Goal: Communication & Community: Participate in discussion

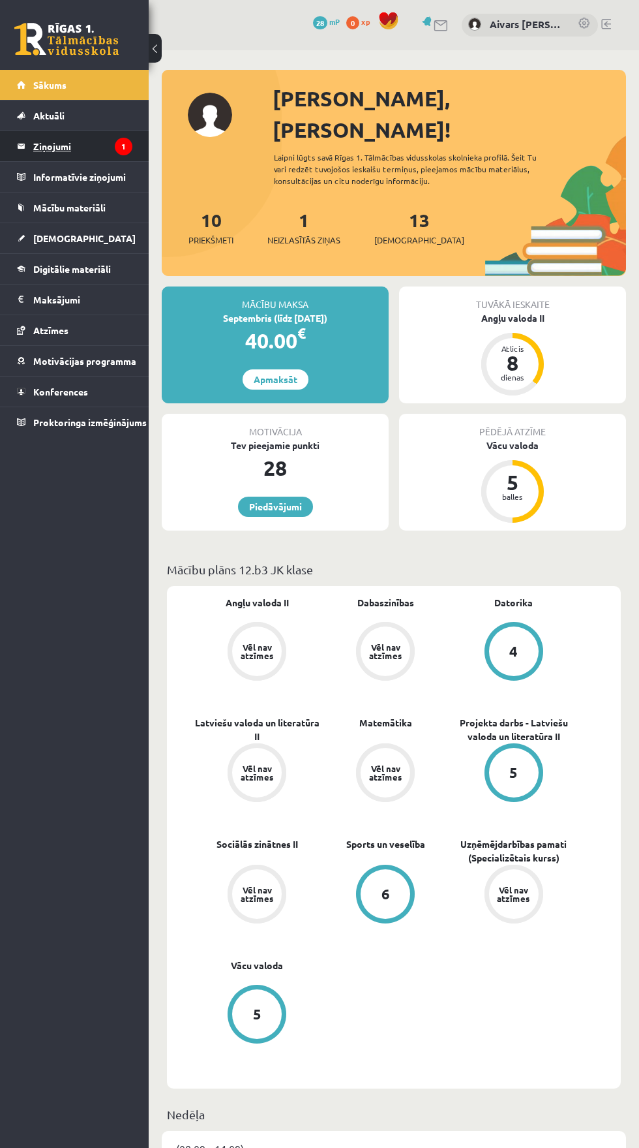
click at [57, 147] on legend "Ziņojumi 1" at bounding box center [82, 146] width 99 height 30
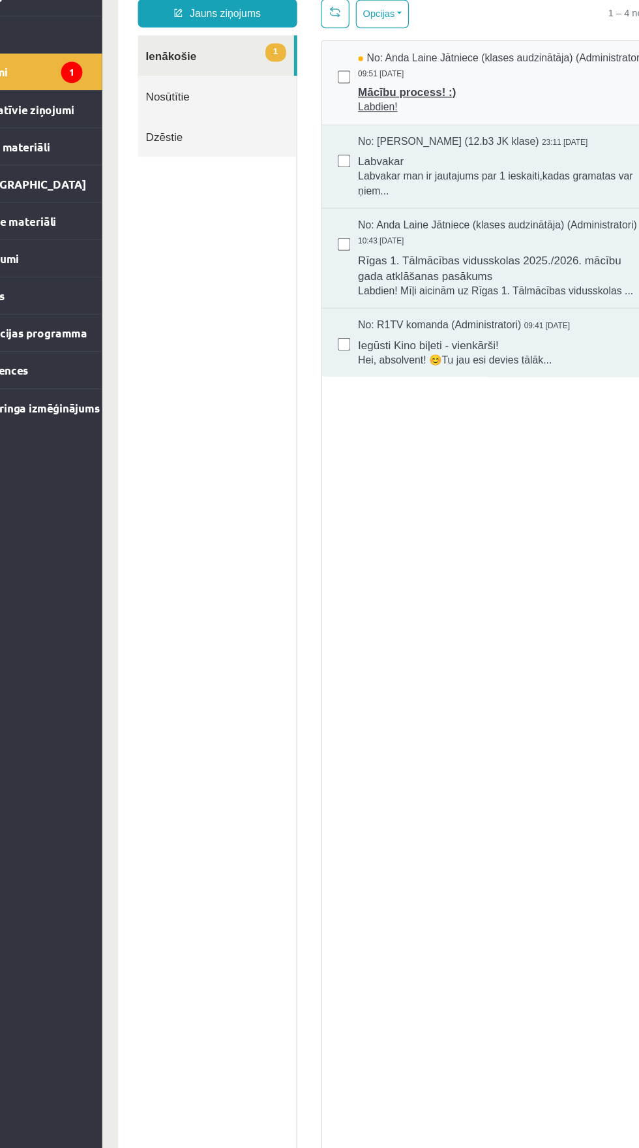
click at [407, 58] on div "No: Anda Laine Jātniece (klases audzinātāja) (Administratori) 09:51 08/09/2025" at bounding box center [431, 46] width 237 height 24
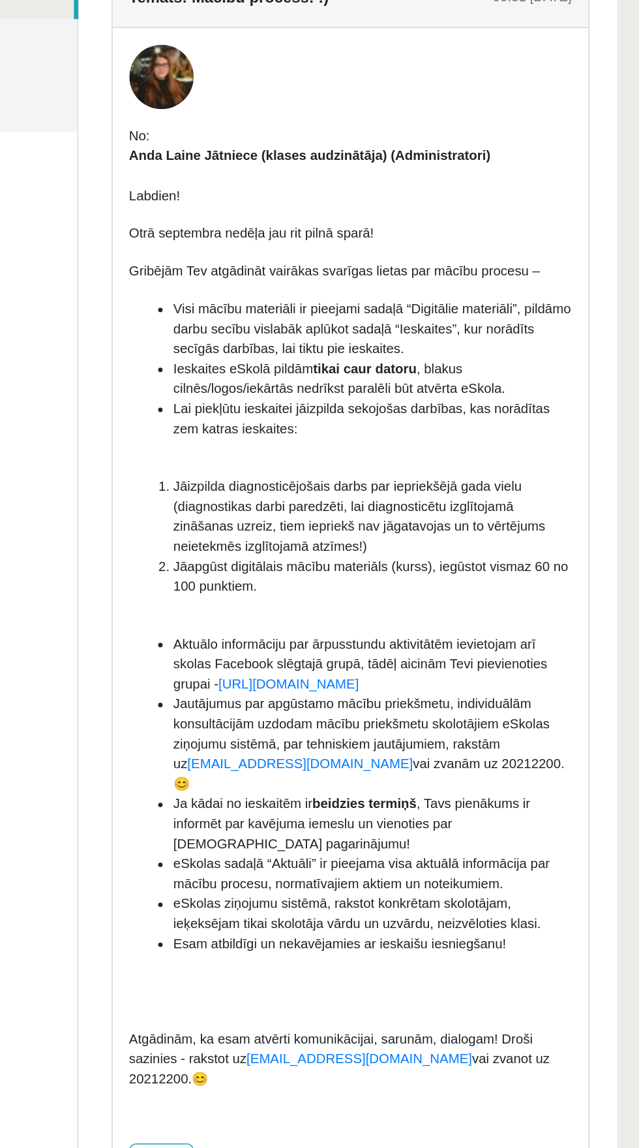
click at [27, 181] on span "Lai piekļūtu ieskaitei jāizpilda sekojošas darbības, kas norādītas zem katras i…" at bounding box center [133, 185] width 222 height 21
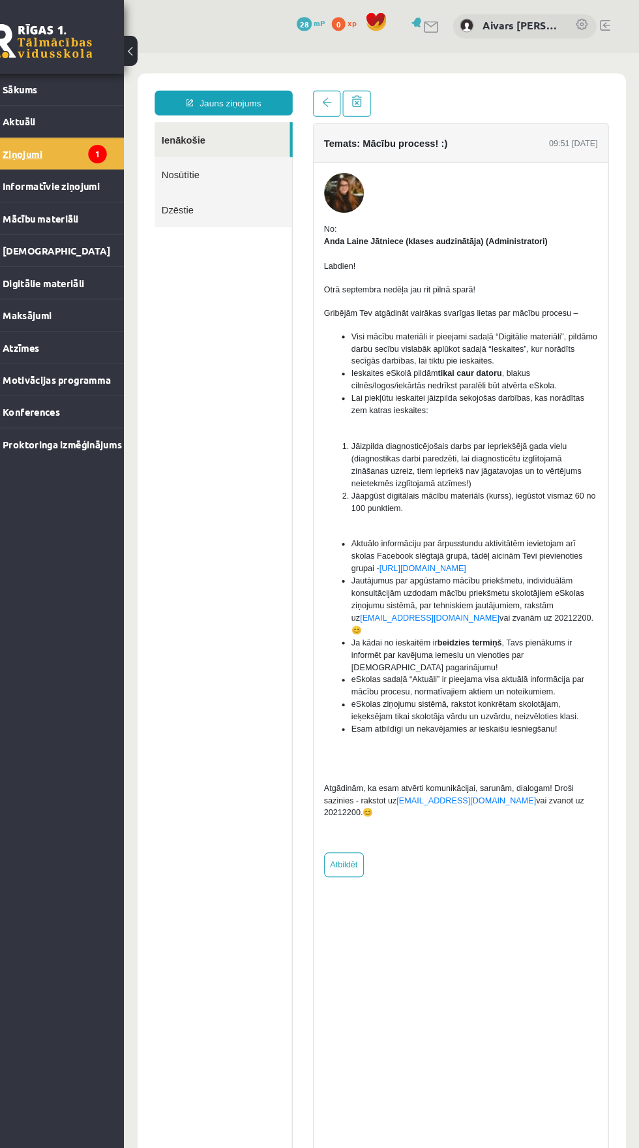
click at [57, 145] on legend "Ziņojumi 1" at bounding box center [82, 146] width 99 height 30
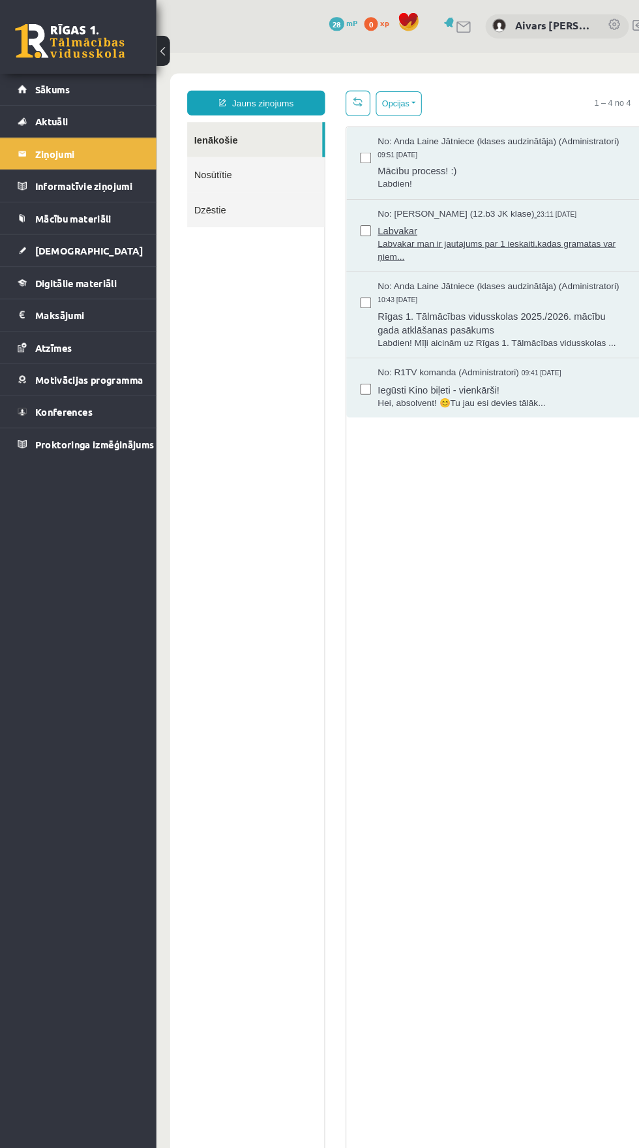
click at [403, 241] on span "Labvakar man ir jautajums par 1 ieskaiti,kadas gramatas var ņiem..." at bounding box center [485, 240] width 237 height 24
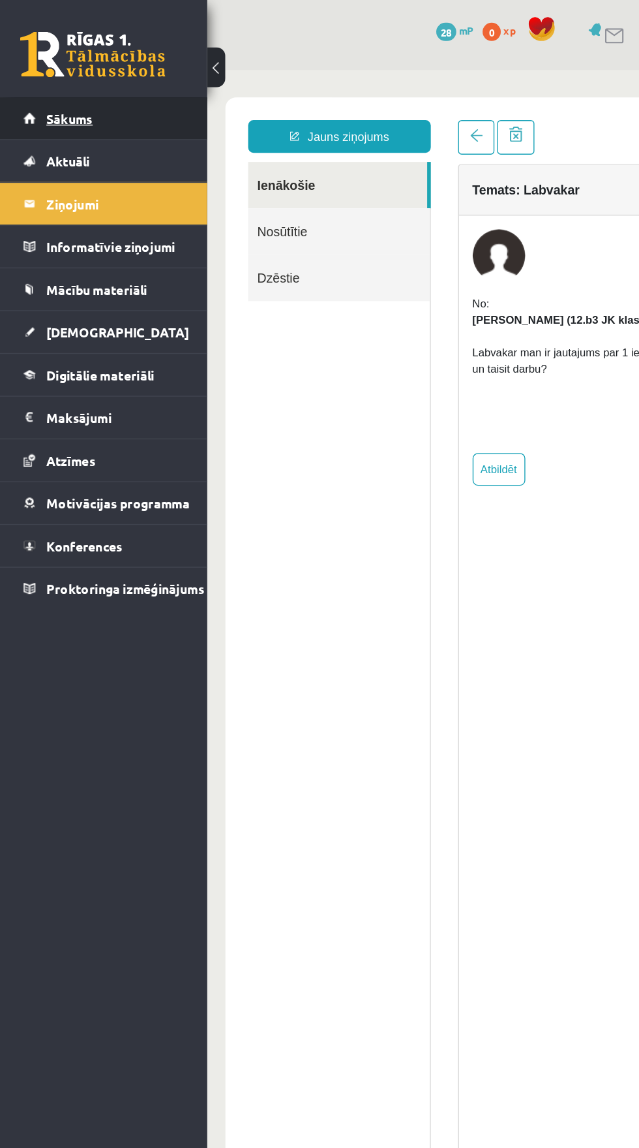
click at [35, 76] on link "Sākums" at bounding box center [74, 85] width 115 height 30
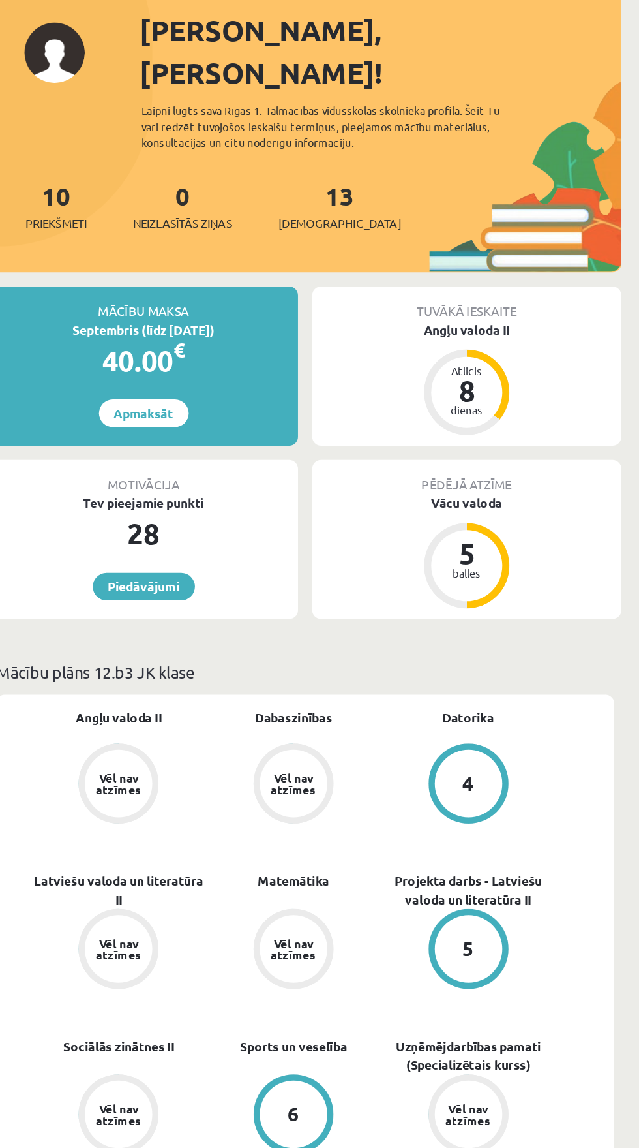
scroll to position [8, 0]
click at [499, 303] on div "Angļu valoda II" at bounding box center [512, 310] width 227 height 14
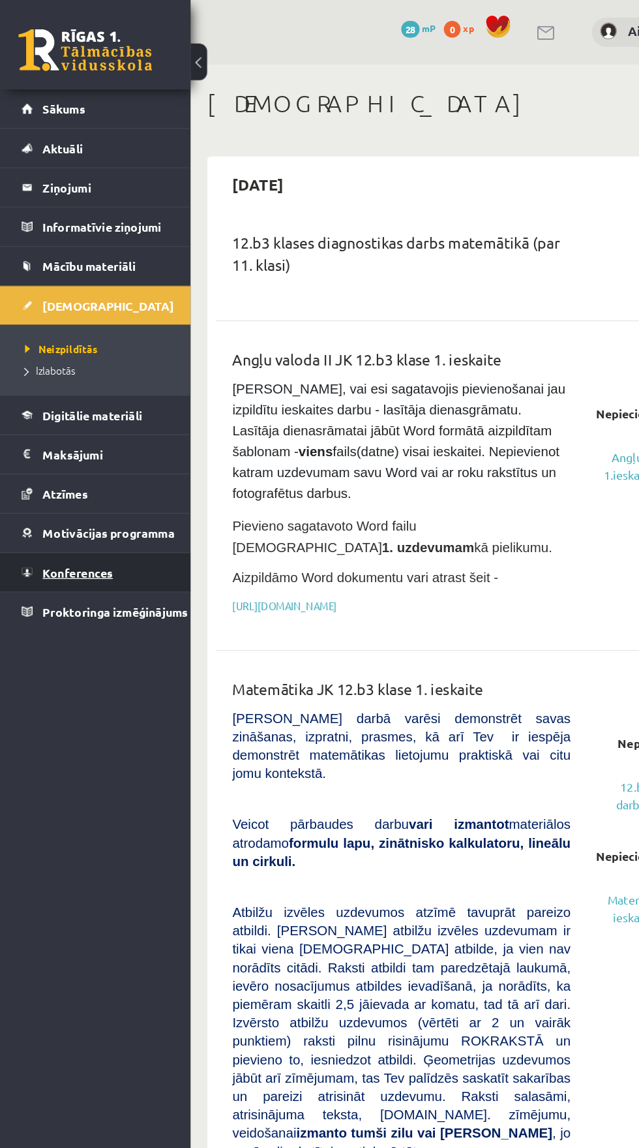
click at [51, 445] on span "Konferences" at bounding box center [60, 446] width 55 height 12
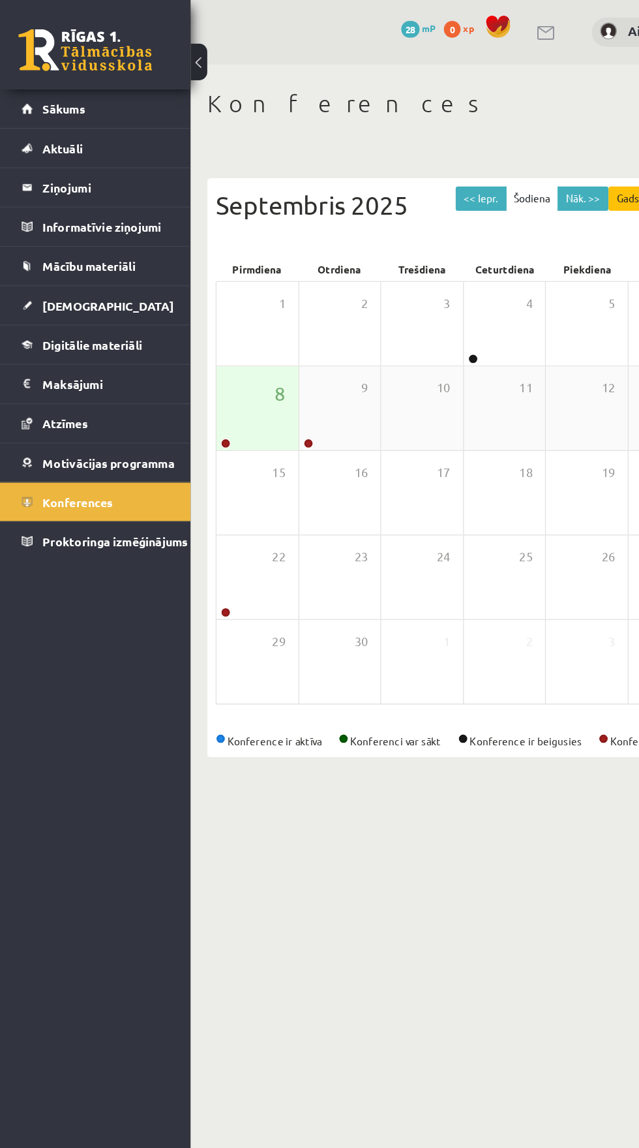
click at [196, 328] on div "8" at bounding box center [201, 318] width 64 height 65
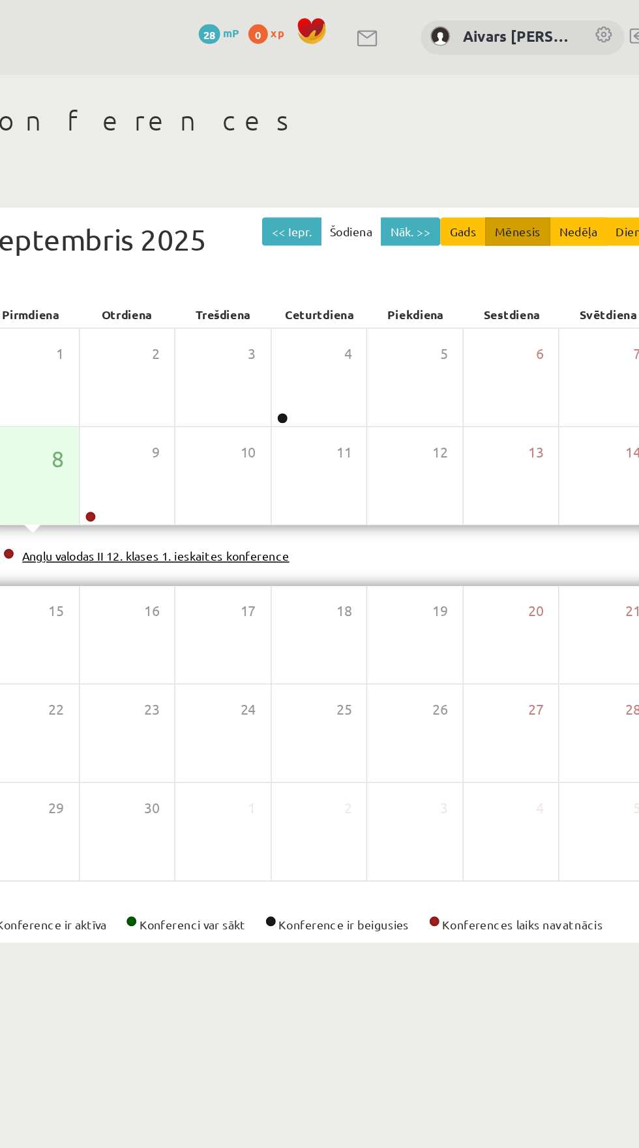
click at [266, 372] on link "Angļu valodas II 12. klases 1. ieskaites konference" at bounding box center [284, 372] width 179 height 10
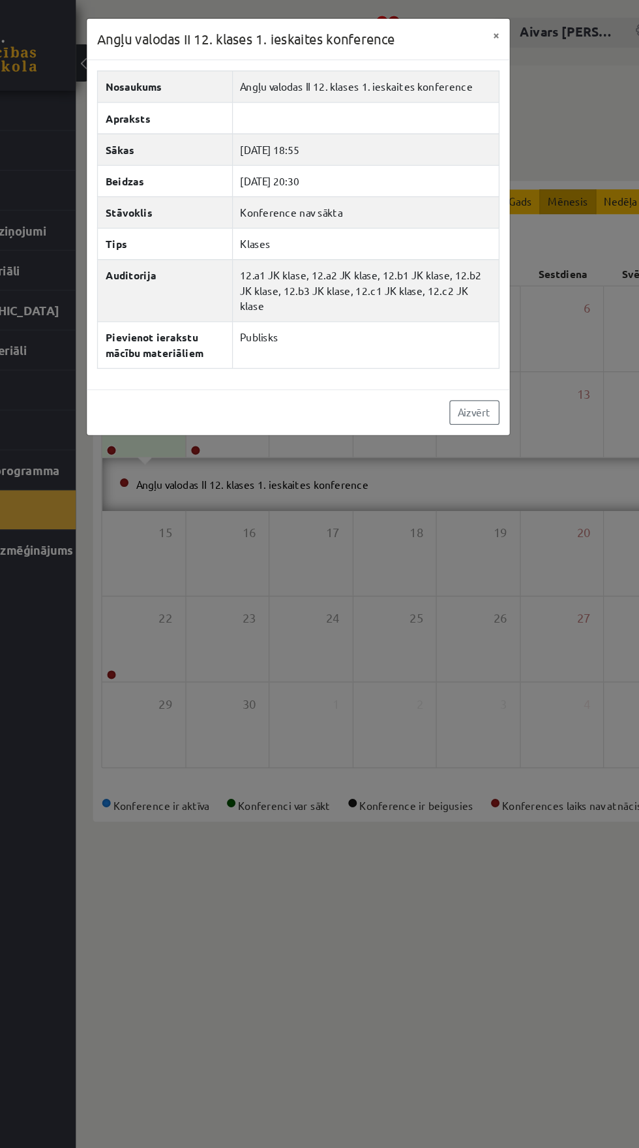
click at [390, 705] on div "Angļu valodas II 12. klases 1. ieskaites konference × Nosaukums Angļu valodas I…" at bounding box center [319, 574] width 639 height 1148
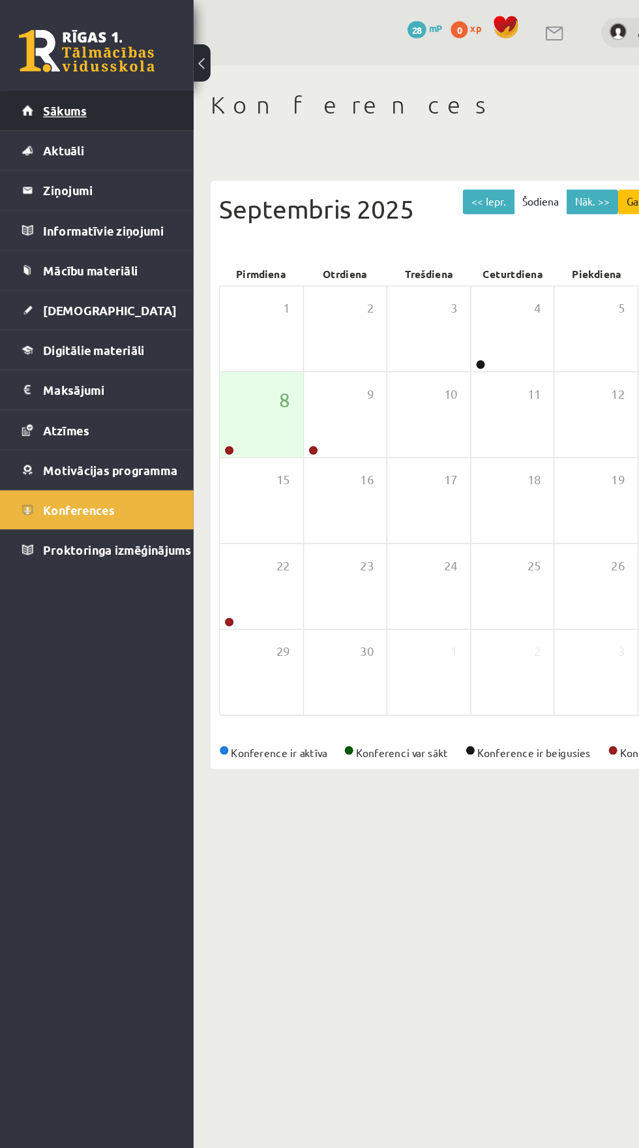
click at [25, 78] on link "Sākums" at bounding box center [74, 85] width 115 height 30
